Goal: Task Accomplishment & Management: Complete application form

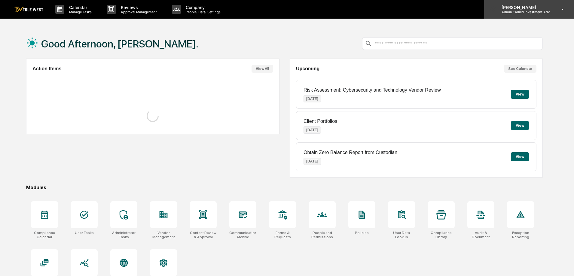
click at [558, 9] on icon at bounding box center [562, 10] width 11 height 6
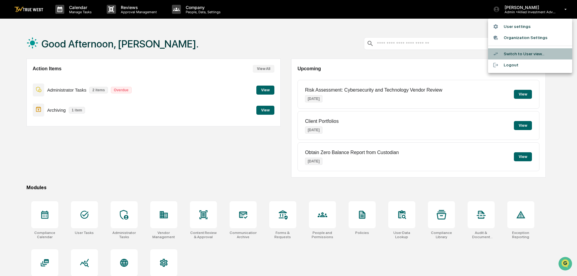
click at [529, 54] on li "Switch to User view..." at bounding box center [530, 53] width 84 height 11
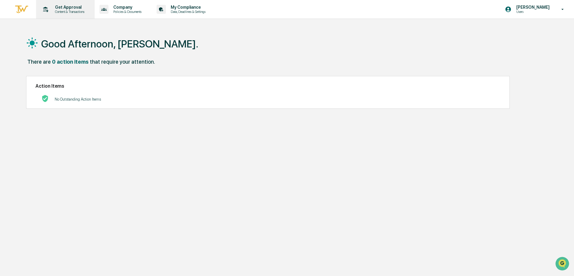
click at [77, 9] on p "Get Approval" at bounding box center [68, 7] width 37 height 5
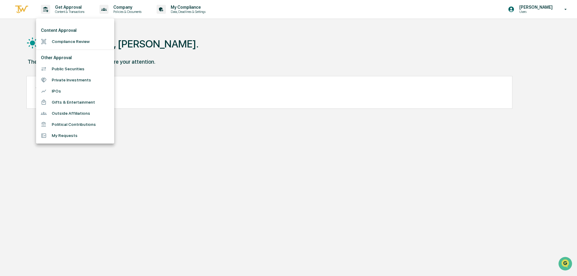
click at [71, 111] on li "Outside Affiliations" at bounding box center [75, 113] width 78 height 11
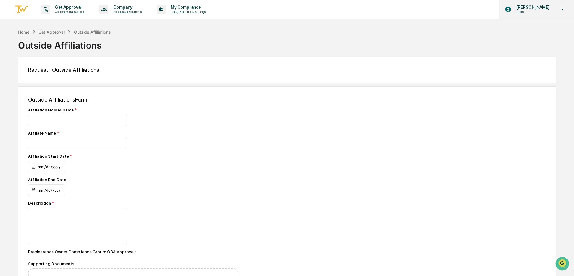
click at [535, 9] on p "[PERSON_NAME]" at bounding box center [531, 7] width 41 height 5
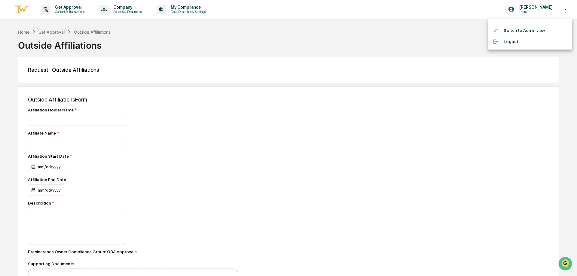
click at [525, 30] on li "Switch to Admin view..." at bounding box center [530, 30] width 84 height 11
